Goal: Navigation & Orientation: Find specific page/section

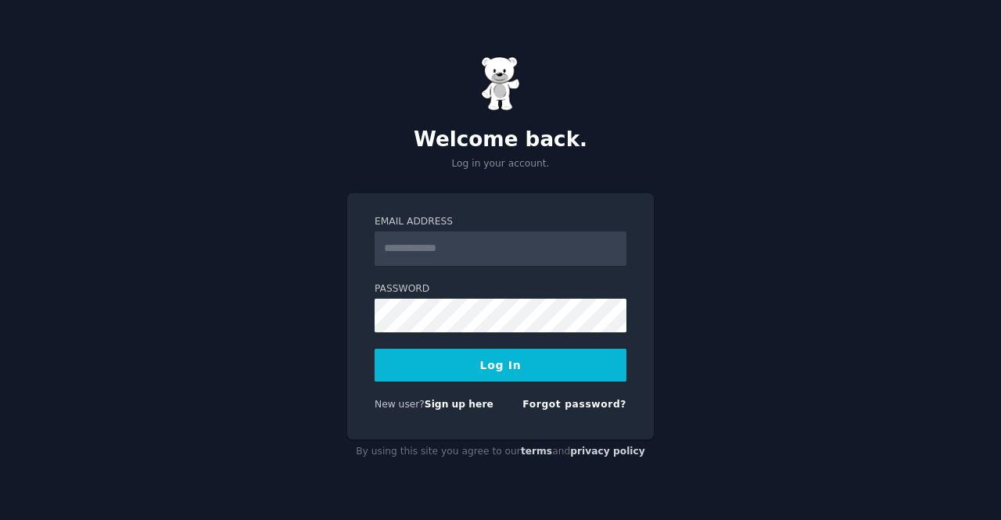
scroll to position [8, 0]
click at [453, 252] on input "Email Address" at bounding box center [501, 249] width 252 height 34
type input "**********"
click at [499, 360] on button "Log In" at bounding box center [501, 365] width 252 height 33
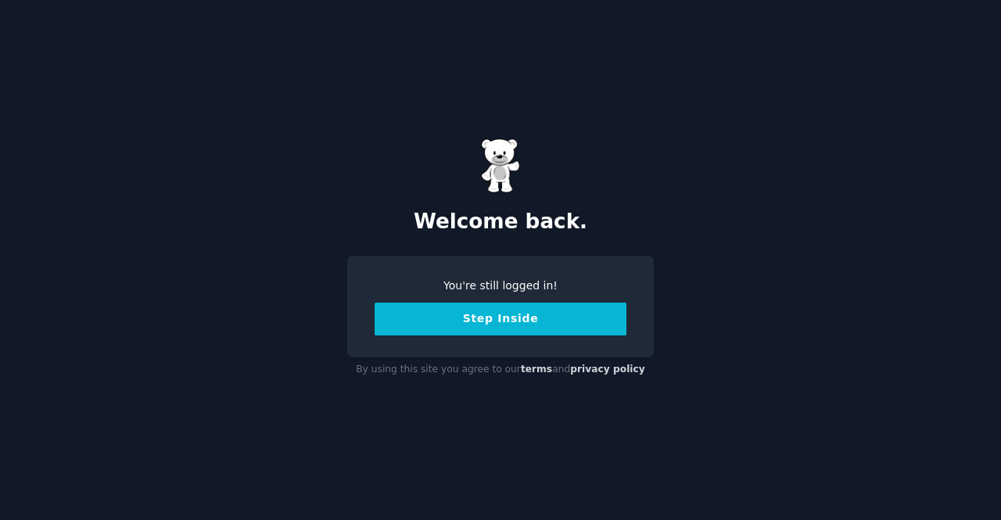
scroll to position [8, 0]
click at [510, 320] on button "Step Inside" at bounding box center [501, 319] width 252 height 33
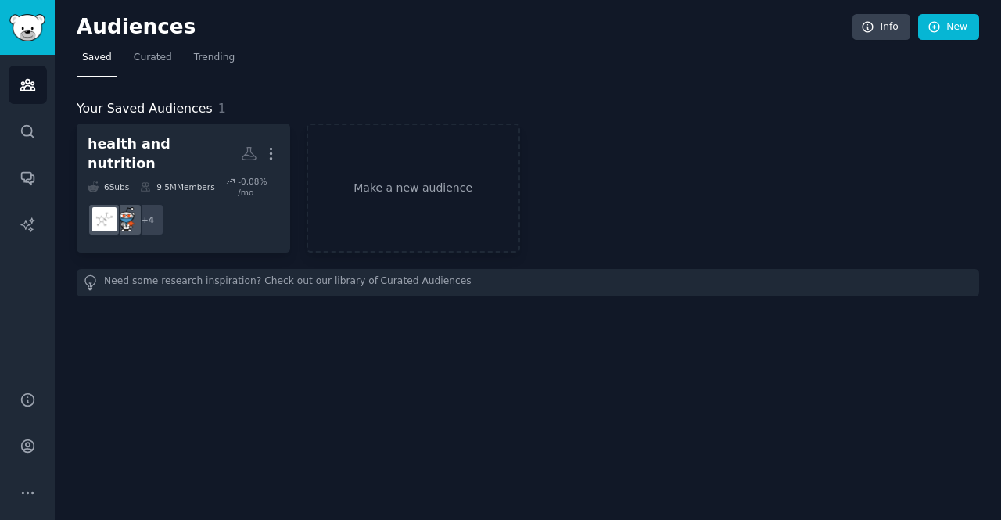
click at [395, 312] on div "Audiences Info New Saved Curated Trending Your Saved Audiences 1 health and nut…" at bounding box center [528, 260] width 947 height 520
click at [153, 55] on span "Curated" at bounding box center [153, 58] width 38 height 14
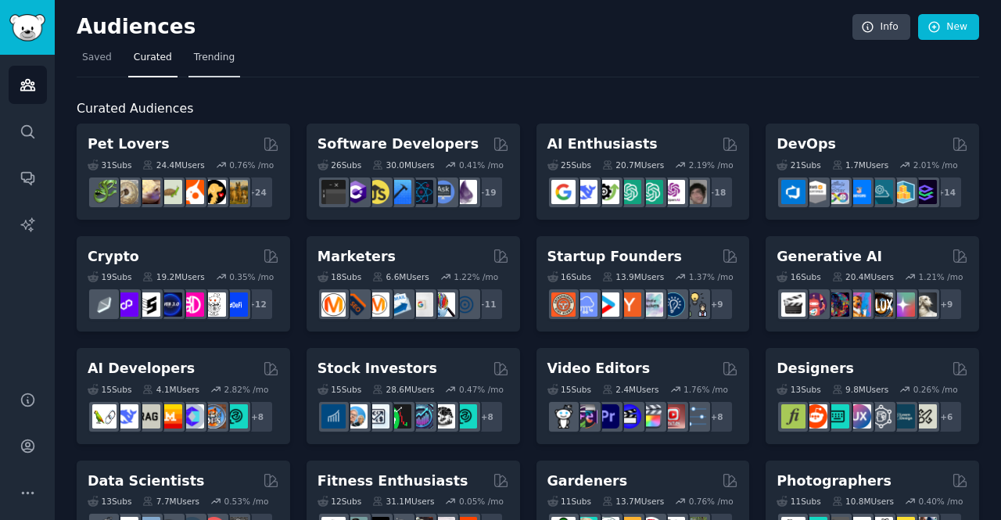
click at [204, 56] on span "Trending" at bounding box center [214, 58] width 41 height 14
